Goal: Check status: Check status

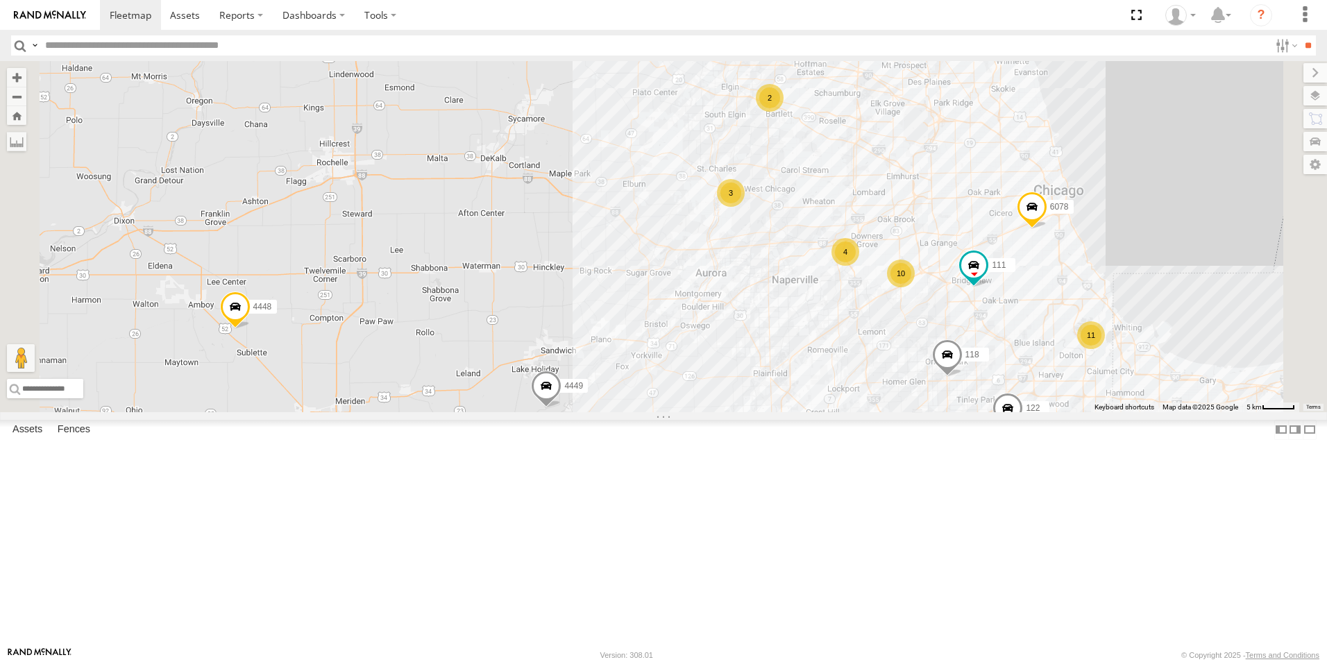
click at [0, 0] on div at bounding box center [0, 0] width 0 height 0
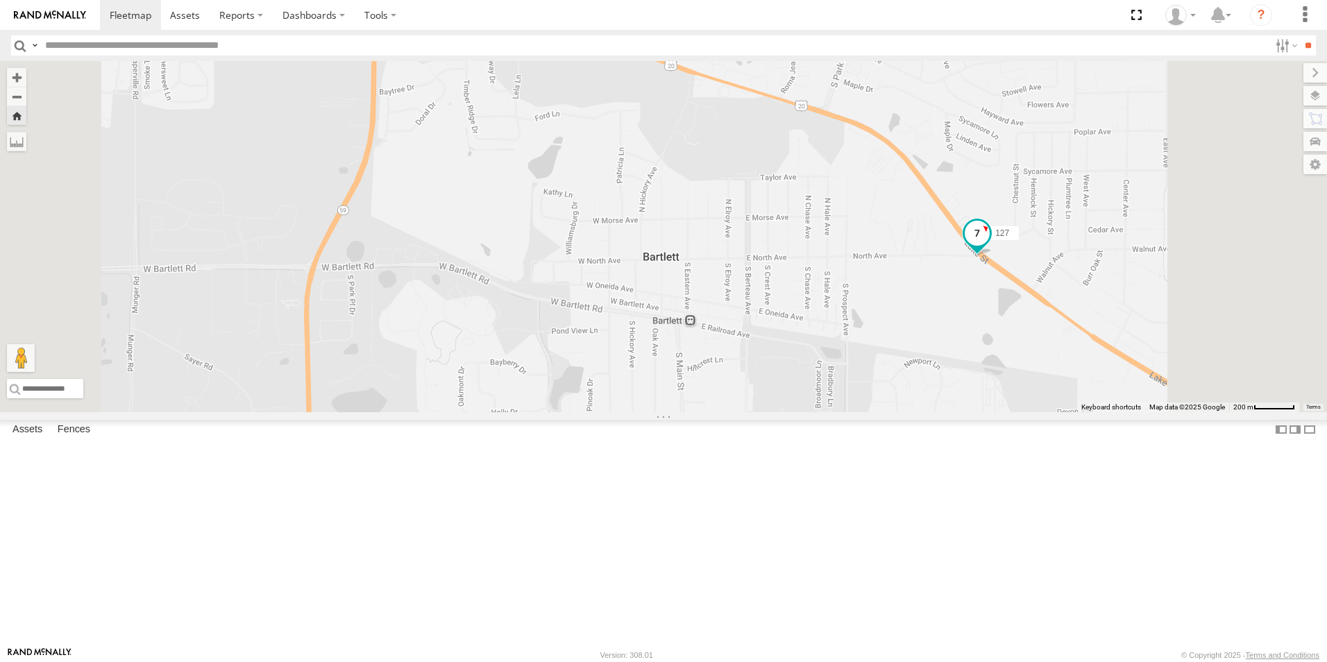
click at [990, 246] on span at bounding box center [977, 233] width 25 height 25
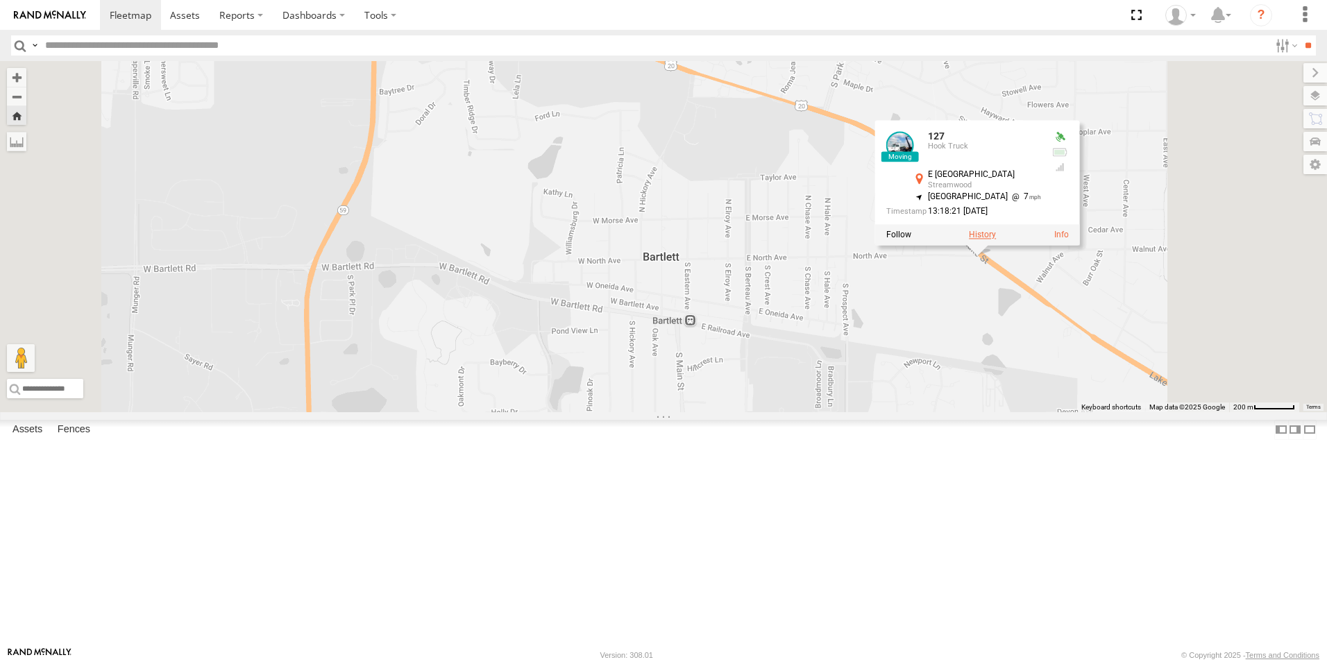
click at [996, 240] on label at bounding box center [982, 235] width 27 height 10
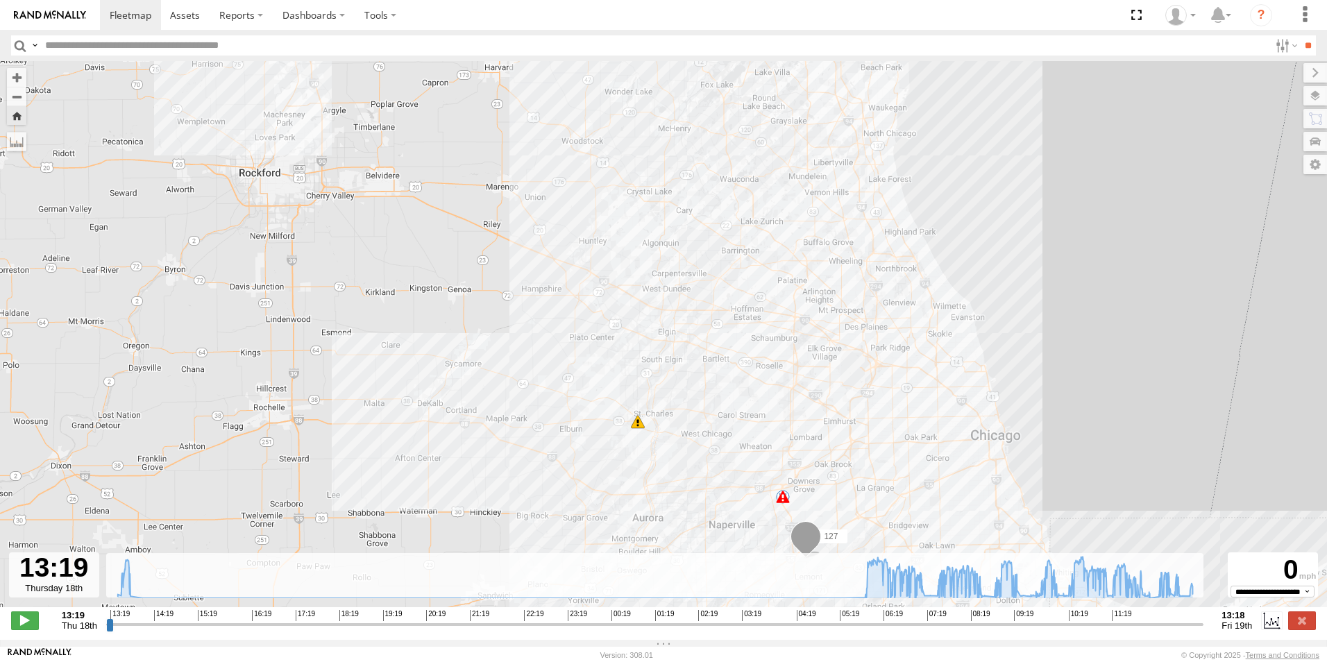
click at [1030, 631] on input "range" at bounding box center [655, 624] width 1098 height 13
drag, startPoint x: 1024, startPoint y: 628, endPoint x: 1197, endPoint y: 647, distance: 173.9
type input "**********"
click at [1197, 631] on input "range" at bounding box center [655, 624] width 1098 height 13
click at [37, 19] on img at bounding box center [50, 15] width 72 height 10
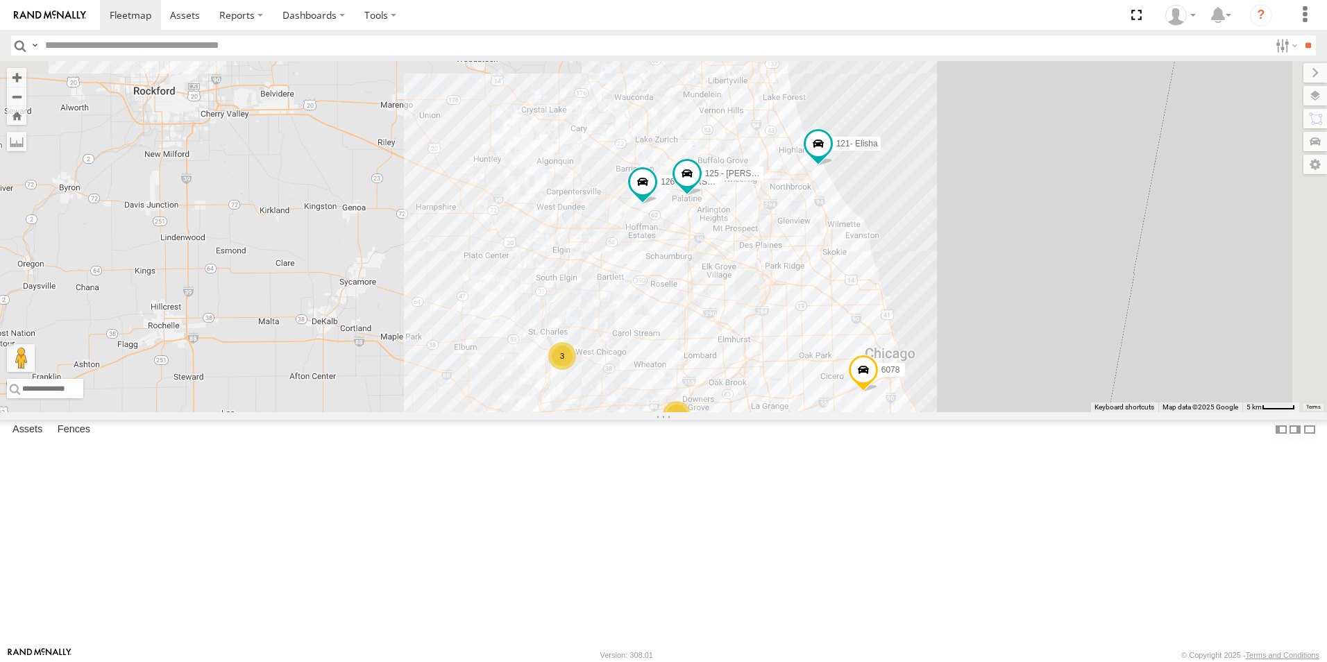
drag, startPoint x: 777, startPoint y: 207, endPoint x: 596, endPoint y: 379, distance: 249.4
click at [596, 379] on div "10 11 4449 111 6 3 126 - [PERSON_NAME] 121- [PERSON_NAME] 122 125 - [PERSON_NAM…" at bounding box center [663, 236] width 1327 height 351
